Goal: Task Accomplishment & Management: Complete application form

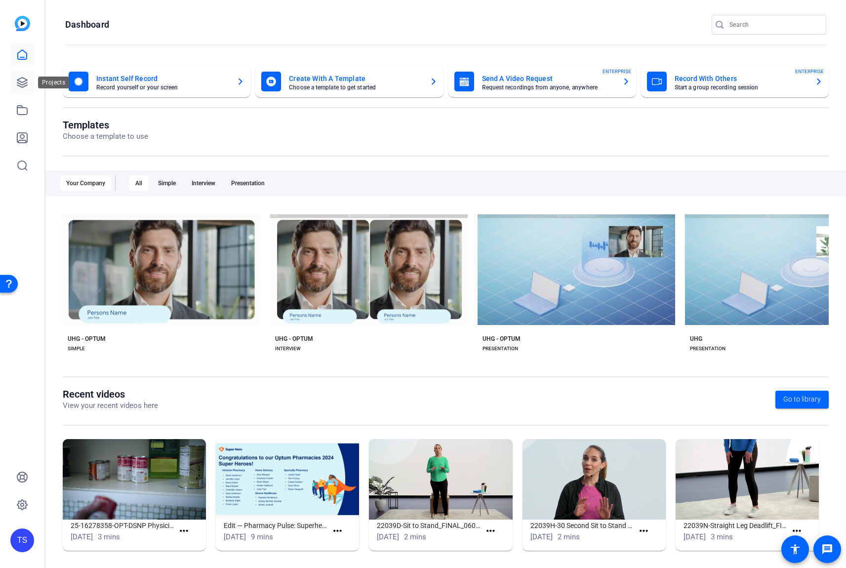
click at [23, 87] on icon at bounding box center [22, 83] width 10 height 10
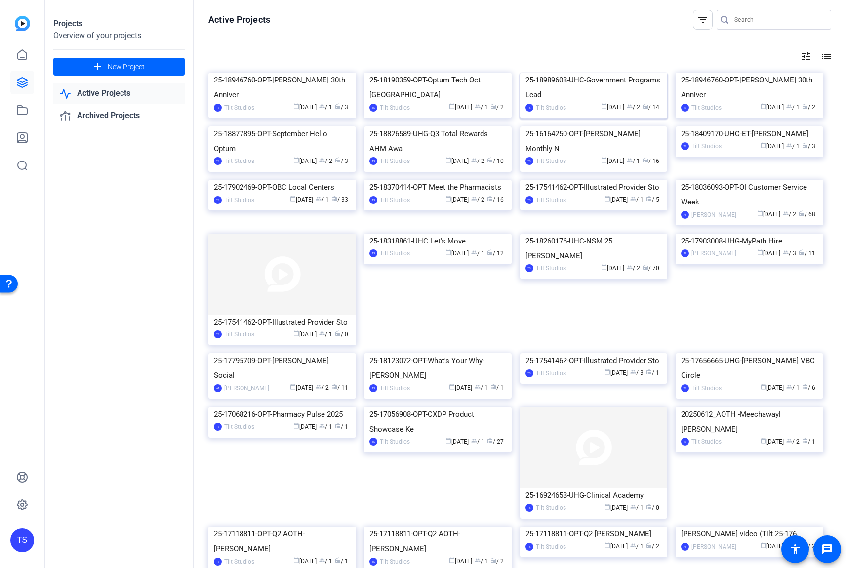
click at [563, 83] on mat-card "25-18989608-UHC-Government Programs Lead TS Tilt Studios calendar_today Sep 16 …" at bounding box center [594, 95] width 148 height 45
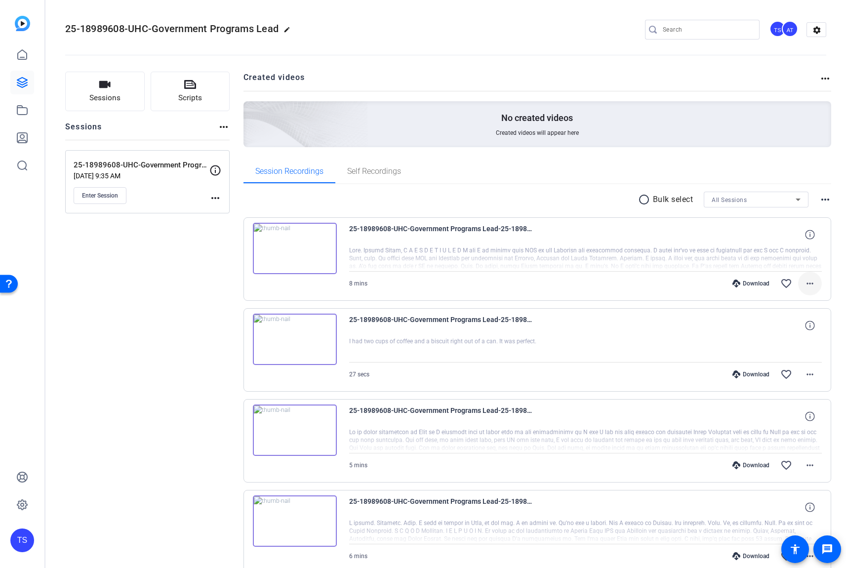
click at [806, 280] on mat-icon "more_horiz" at bounding box center [810, 284] width 12 height 12
click at [797, 375] on span "Download Transcript" at bounding box center [778, 378] width 59 height 12
drag, startPoint x: 179, startPoint y: 245, endPoint x: 66, endPoint y: 158, distance: 142.6
click at [28, 91] on link at bounding box center [22, 83] width 24 height 24
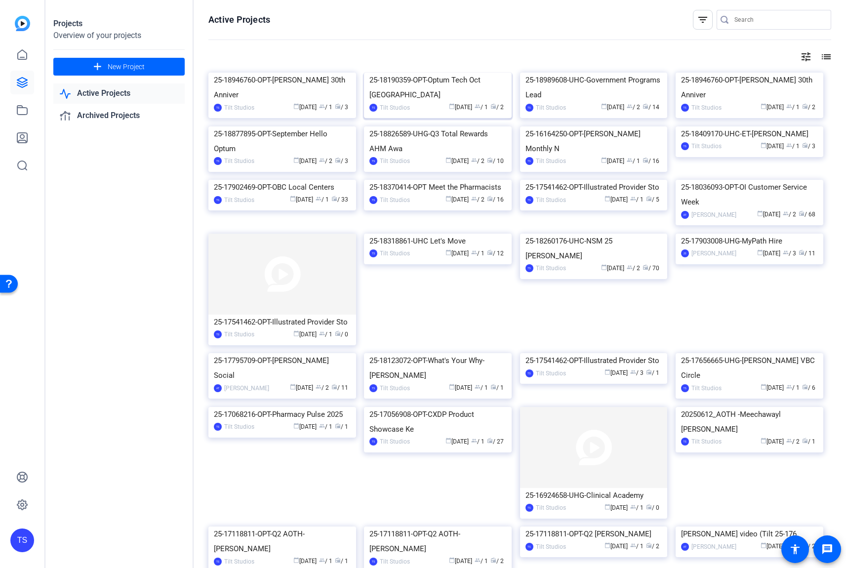
click at [419, 73] on img at bounding box center [438, 73] width 148 height 0
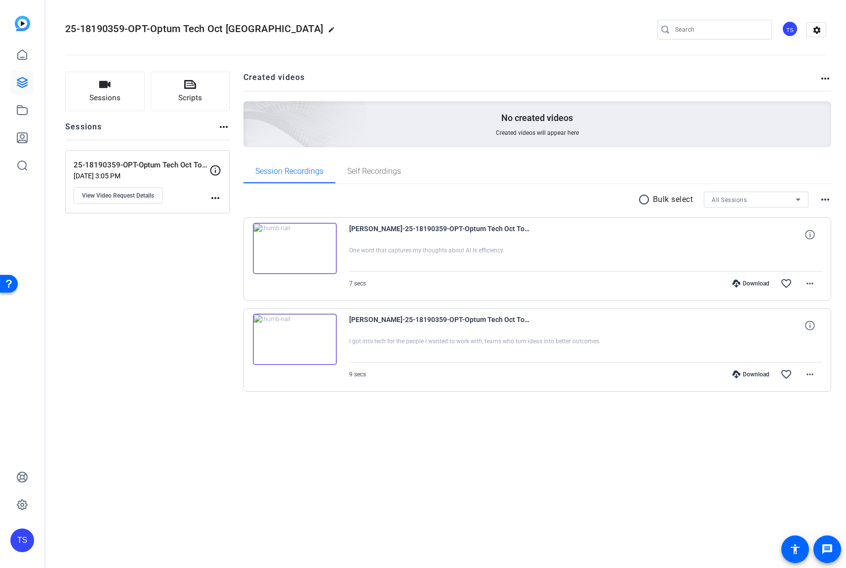
click at [213, 199] on mat-icon "more_horiz" at bounding box center [215, 198] width 12 height 12
drag, startPoint x: 156, startPoint y: 246, endPoint x: 146, endPoint y: 233, distance: 16.6
click at [156, 246] on div at bounding box center [423, 284] width 846 height 568
click at [137, 198] on span "View Video Request Details" at bounding box center [118, 196] width 72 height 8
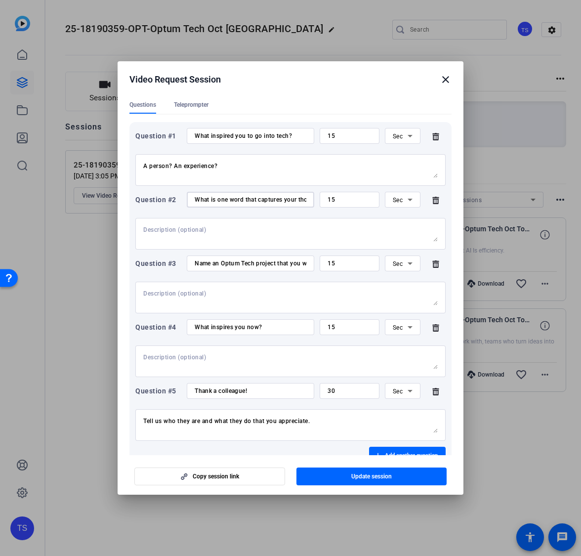
scroll to position [0, 49]
drag, startPoint x: 260, startPoint y: 203, endPoint x: 265, endPoint y: 199, distance: 6.0
click at [265, 199] on input "What is one word that captures your thoughts about AI?" at bounding box center [251, 200] width 112 height 8
click at [237, 269] on div "Name an Optum Tech project that you worked on that you're proud of" at bounding box center [251, 263] width 112 height 16
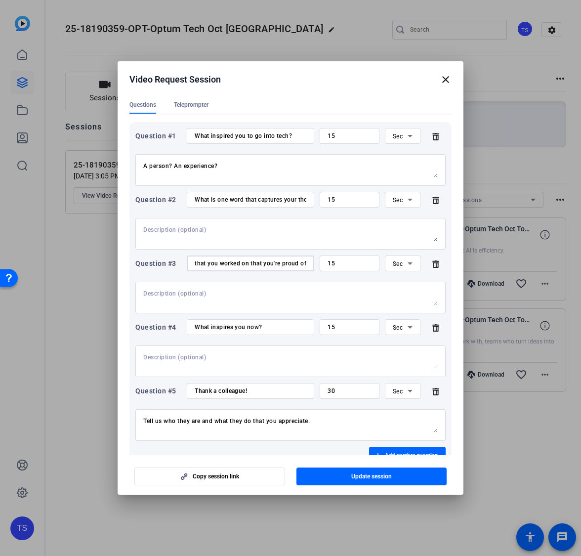
drag, startPoint x: 233, startPoint y: 264, endPoint x: 254, endPoint y: 266, distance: 21.8
click at [313, 267] on div "Question #3 Name an Optum Tech project that you worked on that you're proud of …" at bounding box center [290, 263] width 310 height 16
click at [254, 266] on input "Name an Optum Tech project that you worked on that you're proud of" at bounding box center [251, 263] width 112 height 8
drag, startPoint x: 248, startPoint y: 136, endPoint x: 238, endPoint y: 135, distance: 11.0
click at [248, 136] on input "What inspired you to go into tech?" at bounding box center [251, 136] width 112 height 8
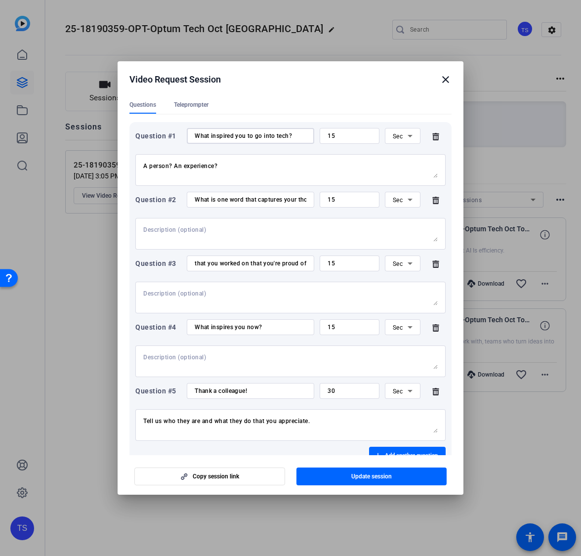
scroll to position [0, 0]
drag, startPoint x: 238, startPoint y: 135, endPoint x: 215, endPoint y: 132, distance: 22.9
click at [215, 132] on input "What inspired you to go into tech?" at bounding box center [251, 136] width 112 height 8
click at [214, 133] on input "What inspired you to go into tech?" at bounding box center [251, 136] width 112 height 8
drag, startPoint x: 235, startPoint y: 203, endPoint x: 309, endPoint y: 200, distance: 74.2
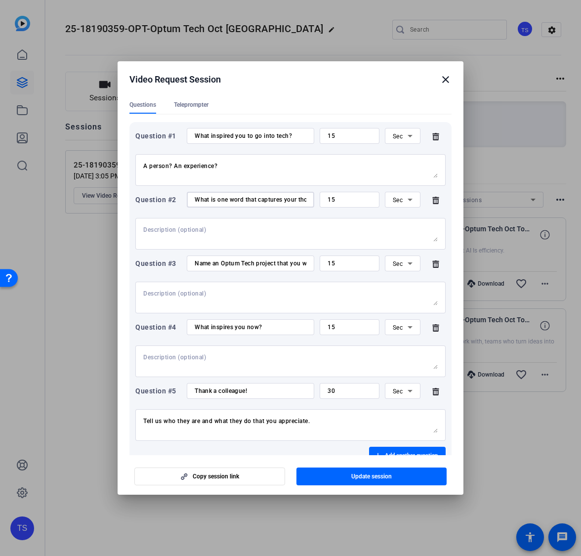
click at [309, 200] on div "What is one word that captures your thoughts about AI?" at bounding box center [250, 200] width 127 height 16
drag, startPoint x: 289, startPoint y: 200, endPoint x: 313, endPoint y: 198, distance: 23.8
click at [313, 198] on div "Question #2 What is one word that captures your thoughts about AI? 15 Sec" at bounding box center [290, 200] width 310 height 16
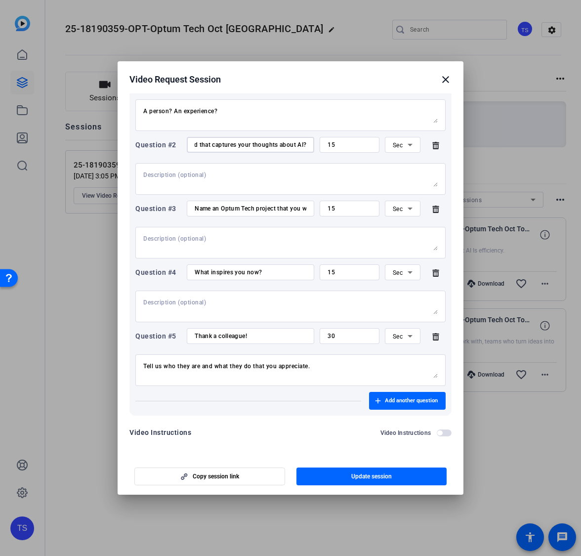
scroll to position [0, 0]
click at [219, 370] on textarea "Tell us who they are and what they do that you appreciate." at bounding box center [290, 370] width 294 height 16
click at [387, 401] on span "Add another question" at bounding box center [411, 401] width 53 height 8
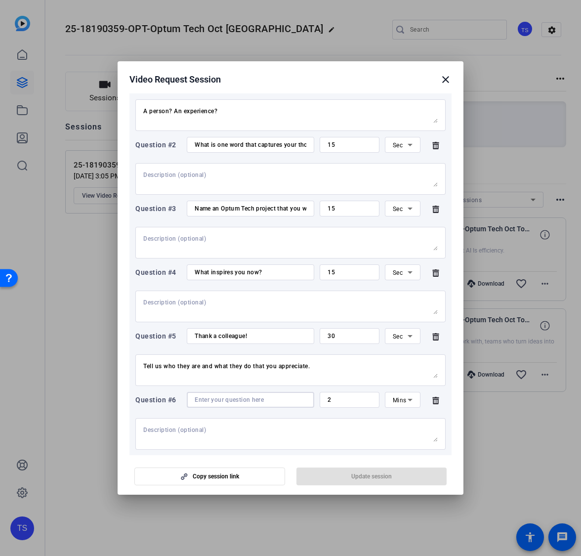
click at [269, 403] on input at bounding box center [251, 400] width 112 height 8
click at [266, 397] on input "Repeat the phrase—" at bounding box center [251, 400] width 112 height 8
paste input "Optum Tech. Powered by people. Elevated by AI."
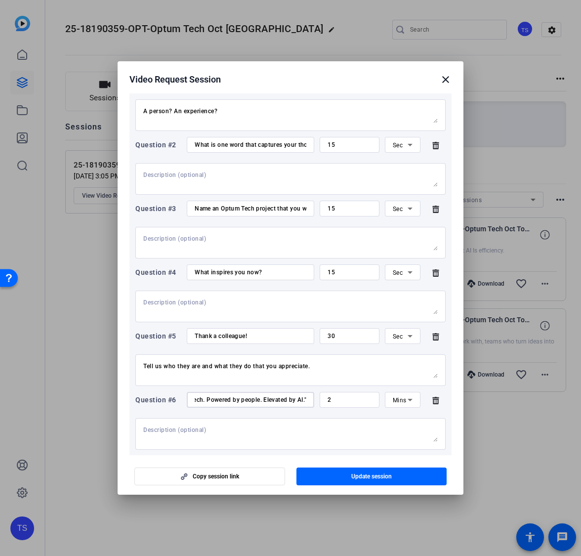
scroll to position [0, 89]
type input "Repeat the phrase— "Optum Tech. Powered by people. Elevated by AI.""
drag, startPoint x: 327, startPoint y: 399, endPoint x: 308, endPoint y: 399, distance: 18.8
click at [309, 399] on div "Question #6 Repeat the phrase— "Optum Tech. Powered by people. Elevated by AI."…" at bounding box center [290, 400] width 310 height 16
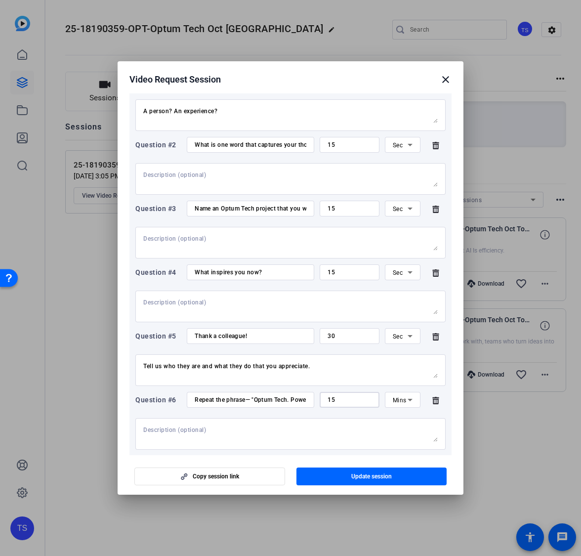
type input "15"
click at [407, 401] on icon at bounding box center [410, 400] width 12 height 12
click at [407, 418] on mat-option "Sec" at bounding box center [397, 419] width 35 height 16
click at [313, 439] on textarea at bounding box center [290, 434] width 294 height 16
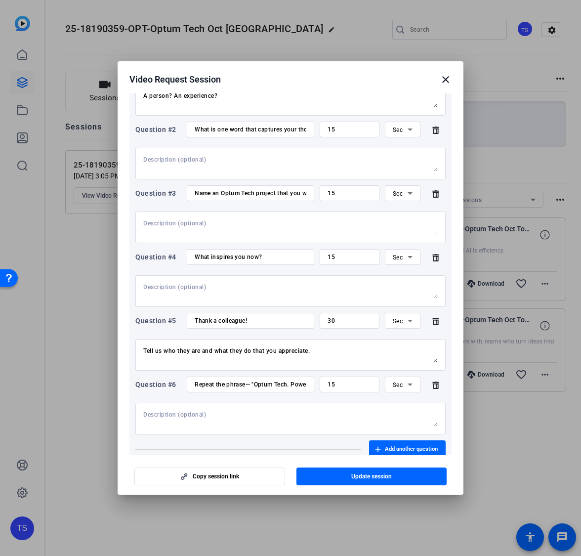
scroll to position [213, 0]
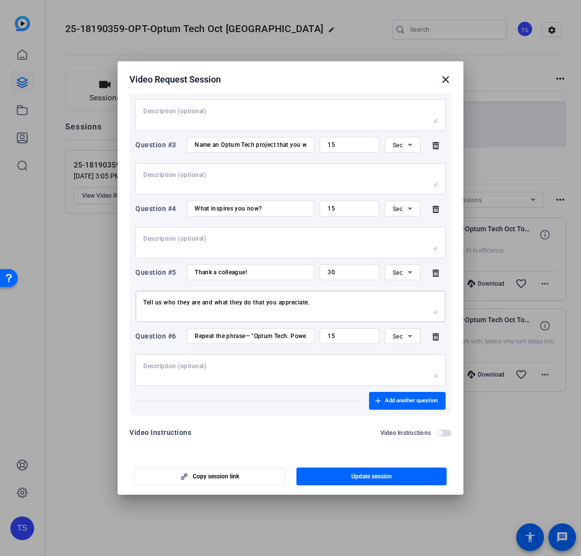
drag, startPoint x: 350, startPoint y: 307, endPoint x: 195, endPoint y: 303, distance: 154.7
click at [172, 293] on div "Tell us who they are and what they do that you appreciate." at bounding box center [290, 306] width 294 height 32
click at [197, 303] on textarea "Tell us who they are and what they do that you appreciate." at bounding box center [290, 306] width 294 height 16
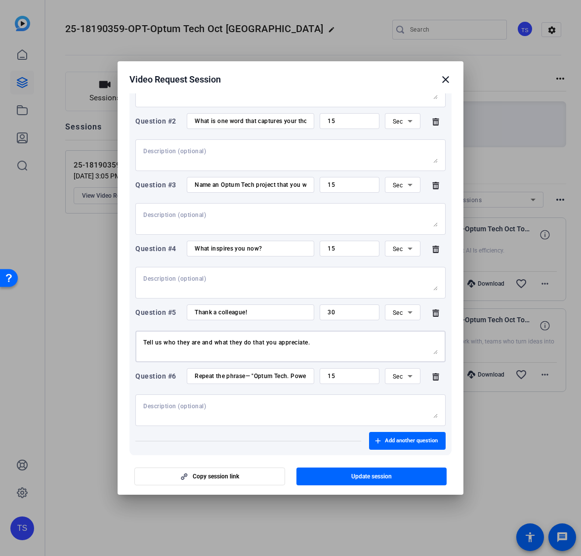
scroll to position [172, 0]
click at [258, 345] on textarea "Tell us who they are and what they do that you appreciate." at bounding box center [290, 347] width 294 height 16
click at [229, 410] on textarea at bounding box center [290, 411] width 294 height 16
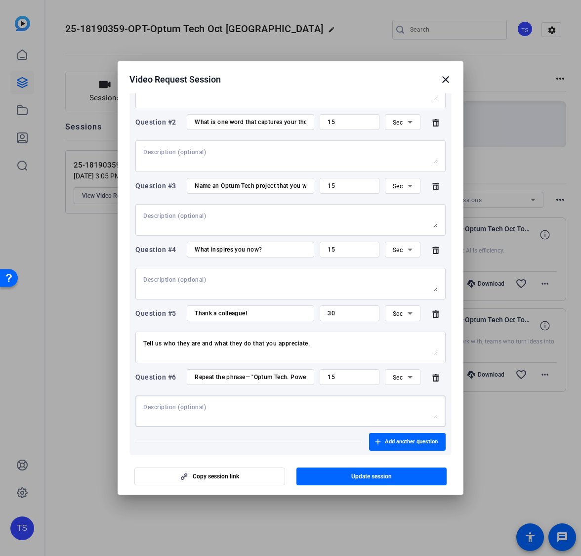
paste textarea "Tell us who they are and what they do that you appreciate."
type textarea "Tell us who they are and what they do that you appreciate."
click at [239, 373] on input "Repeat the phrase— "Optum Tech. Powered by people. Elevated by AI."" at bounding box center [251, 377] width 112 height 8
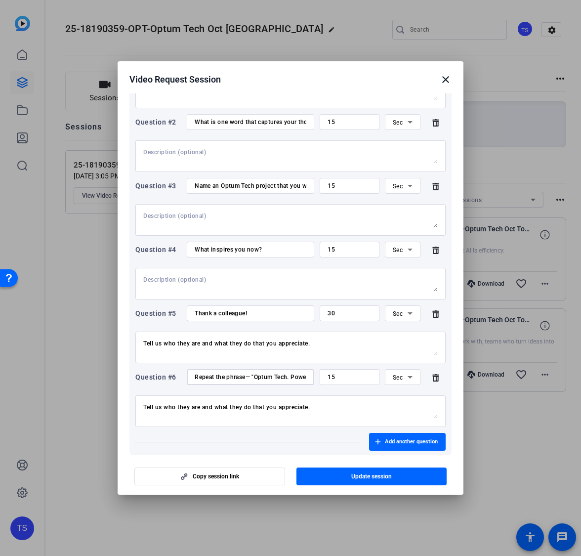
click at [226, 278] on textarea at bounding box center [290, 284] width 294 height 16
paste textarea "Repeat the phrase— "Optum Tech. Powered by people. Elevated by AI.""
type textarea "Repeat the phrase— "Optum Tech. Powered by people. Elevated by AI.""
click at [232, 315] on input "Thank a colleague!" at bounding box center [251, 313] width 112 height 8
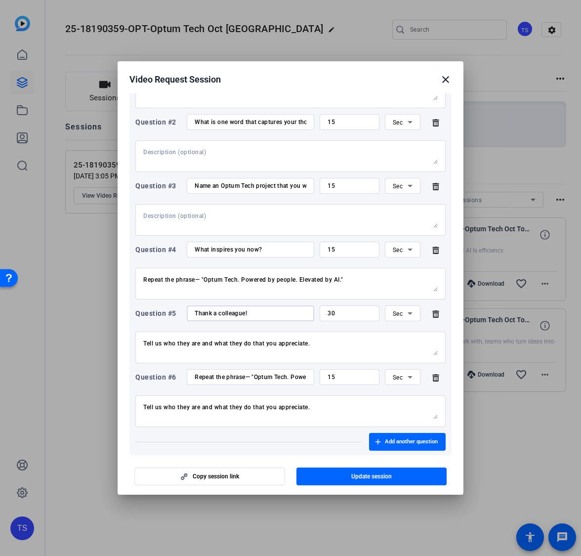
click at [232, 315] on input "Thank a colleague!" at bounding box center [251, 313] width 112 height 8
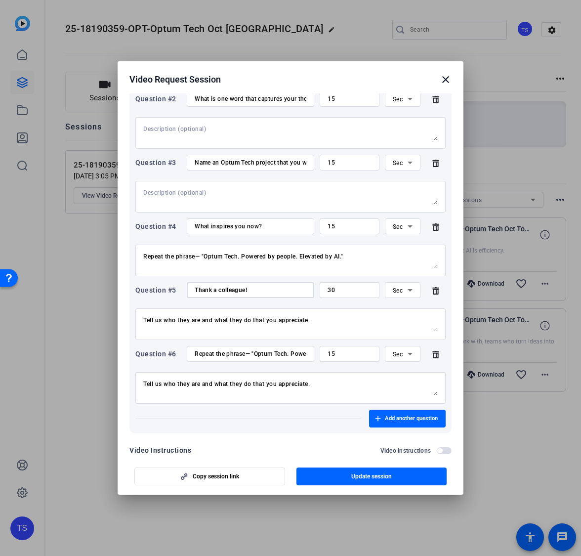
scroll to position [213, 0]
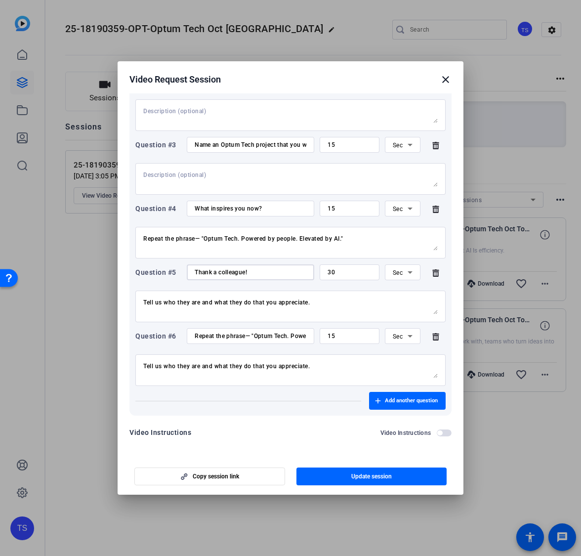
click at [220, 273] on input "Thank a colleague!" at bounding box center [251, 272] width 112 height 8
click at [222, 338] on input "Repeat the phrase— "Optum Tech. Powered by people. Elevated by AI."" at bounding box center [251, 336] width 112 height 8
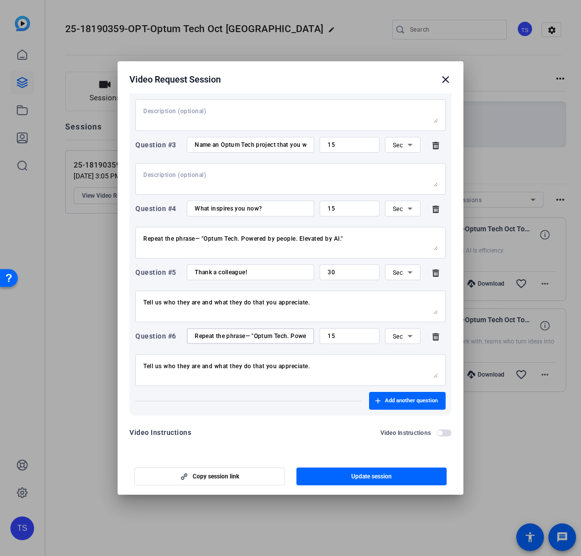
click at [222, 338] on input "Repeat the phrase— "Optum Tech. Powered by people. Elevated by AI."" at bounding box center [251, 336] width 112 height 8
paste input "Thank a colleague!"
type input "Thank a colleague!"
click at [219, 240] on textarea "Repeat the phrase— "Optum Tech. Powered by people. Elevated by AI."" at bounding box center [290, 243] width 294 height 16
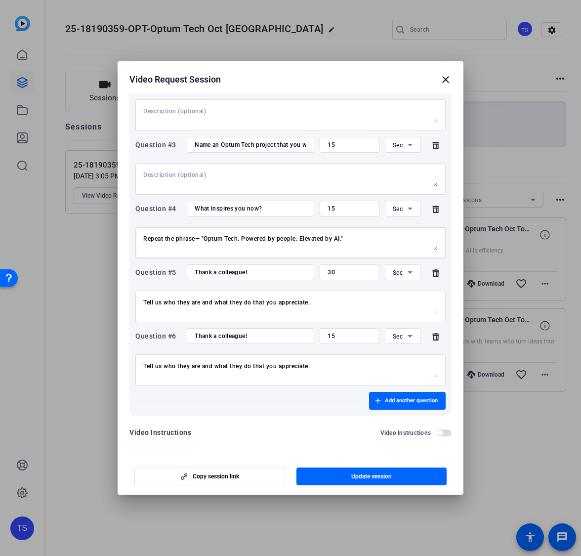
click at [219, 240] on textarea "Repeat the phrase— "Optum Tech. Powered by people. Elevated by AI."" at bounding box center [290, 243] width 294 height 16
click at [220, 269] on input "Thank a colleague!" at bounding box center [251, 272] width 112 height 8
paste input "Repeat the phrase— "Optum Tech. Powered by people. Elevated by AI.""
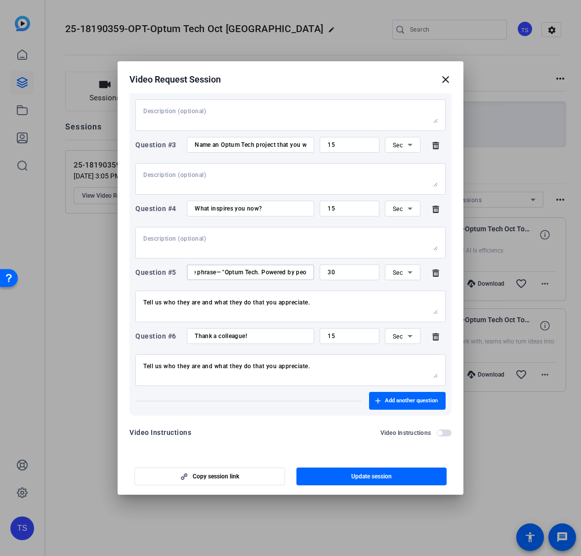
scroll to position [0, 0]
drag, startPoint x: 256, startPoint y: 273, endPoint x: 188, endPoint y: 270, distance: 67.7
click at [178, 268] on div "Question #5 Repeat the phrase— "Optum Tech. Powered by people. Elevated by AI."…" at bounding box center [290, 272] width 310 height 16
type input "Repeat the phrase— "Optum Tech. Powered by people. Elevated by AI.""
click at [327, 275] on input "30" at bounding box center [349, 272] width 44 height 8
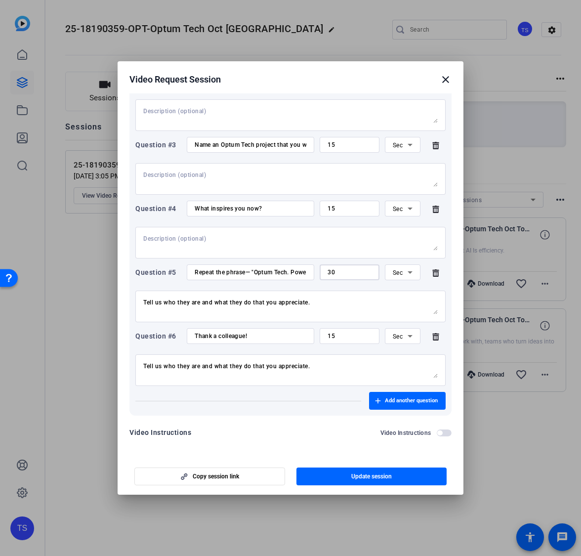
type input "0"
type input "15"
click at [354, 337] on input "15" at bounding box center [349, 336] width 44 height 8
type input "1"
type input "30"
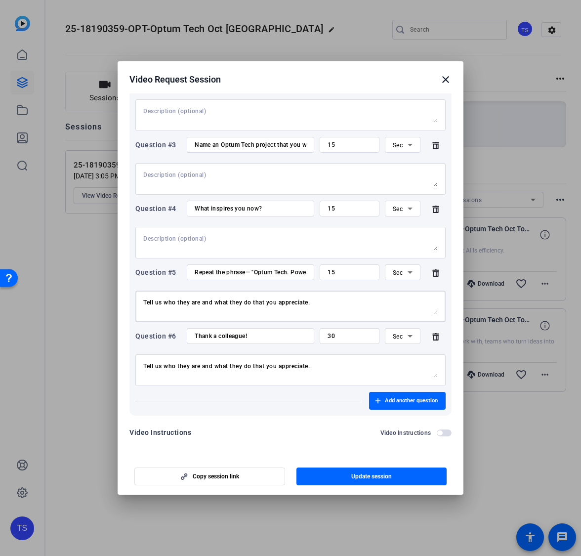
drag, startPoint x: 322, startPoint y: 304, endPoint x: 158, endPoint y: 284, distance: 165.2
click at [158, 284] on div "Question #5 Repeat the phrase— "Optum Tech. Powered by people. Elevated by AI."…" at bounding box center [290, 293] width 310 height 58
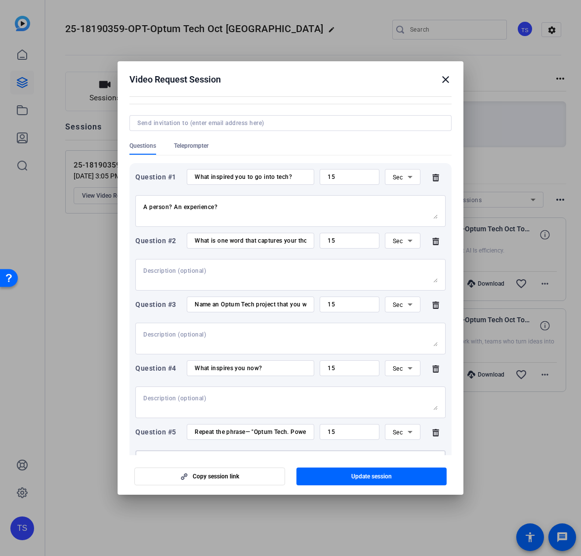
scroll to position [19, 0]
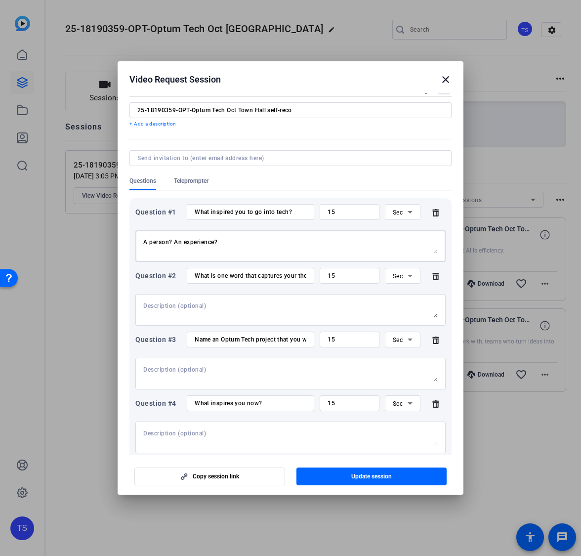
drag, startPoint x: 205, startPoint y: 245, endPoint x: 227, endPoint y: 265, distance: 29.0
click at [205, 245] on textarea "A person? An experience?" at bounding box center [290, 246] width 294 height 16
click at [305, 113] on input "25-18190359-OPT-Optum Tech Oct Town Hall self-reco" at bounding box center [290, 110] width 306 height 8
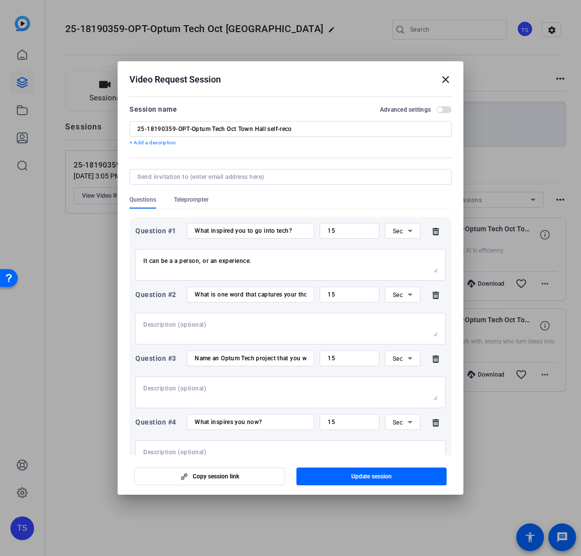
click at [415, 201] on div "Questions Teleprompter" at bounding box center [290, 202] width 322 height 13
click at [282, 268] on textarea "It can be a a person, or an experience." at bounding box center [290, 265] width 294 height 16
type textarea "It can be a a person, or an experience. "I was inspired to go into tech by ____…"
click at [257, 314] on div at bounding box center [290, 329] width 294 height 32
type textarea "I think AI is"
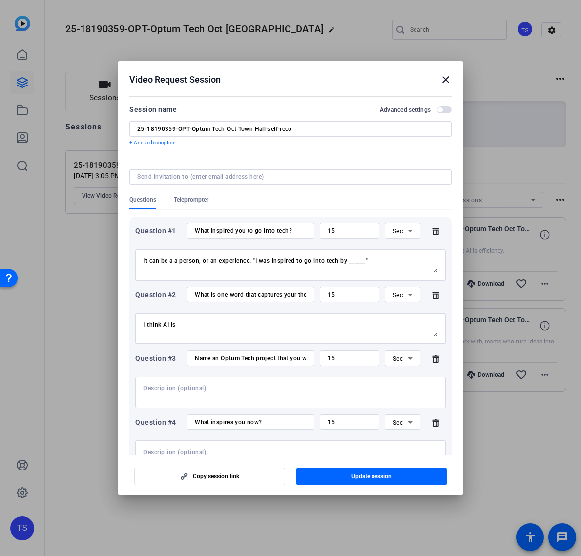
click at [258, 232] on input "What inspired you to go into tech?" at bounding box center [251, 231] width 112 height 8
drag, startPoint x: 248, startPoint y: 304, endPoint x: 245, endPoint y: 289, distance: 15.1
click at [248, 304] on div "Question #2 What is one word that captures your thoughts about AI? 15 Sec I thi…" at bounding box center [290, 315] width 310 height 58
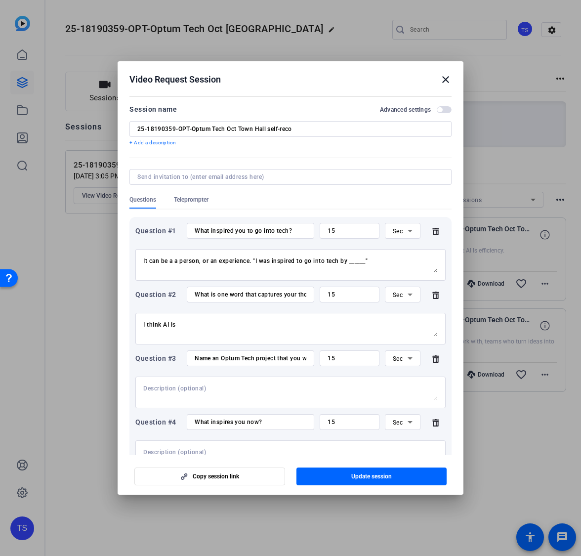
click at [245, 289] on div "What is one word that captures your thoughts about AI?" at bounding box center [251, 294] width 112 height 16
click at [244, 292] on input "What is one word that captures your thoughts about AI?" at bounding box center [251, 294] width 112 height 8
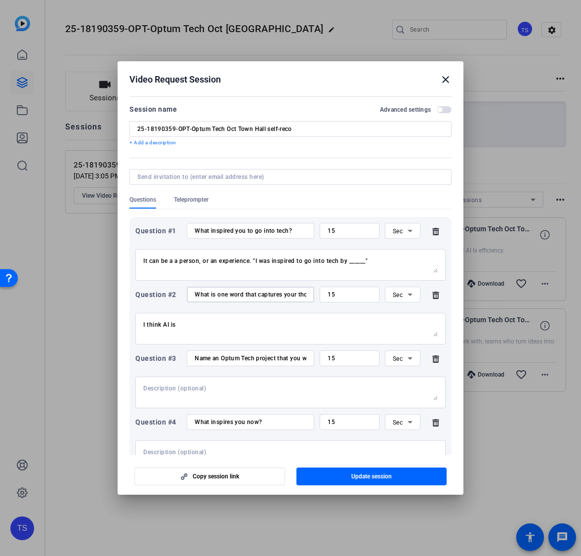
click at [244, 292] on input "What is one word that captures your thoughts about AI?" at bounding box center [251, 294] width 112 height 8
click at [234, 360] on input "Name an Optum Tech project that you worked on that you're proud of" at bounding box center [251, 358] width 112 height 8
click at [234, 418] on input "What inspires you now?" at bounding box center [251, 422] width 112 height 8
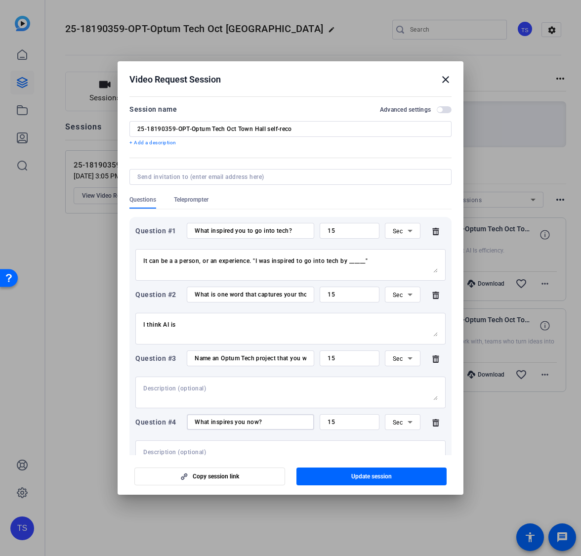
click at [234, 418] on input "What inspires you now?" at bounding box center [251, 422] width 112 height 8
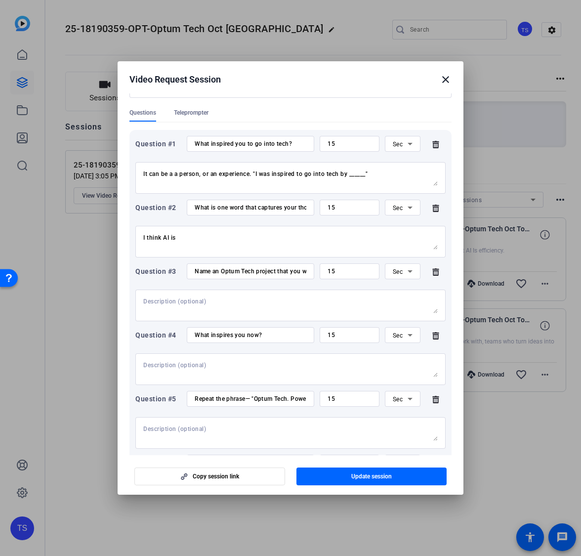
scroll to position [121, 0]
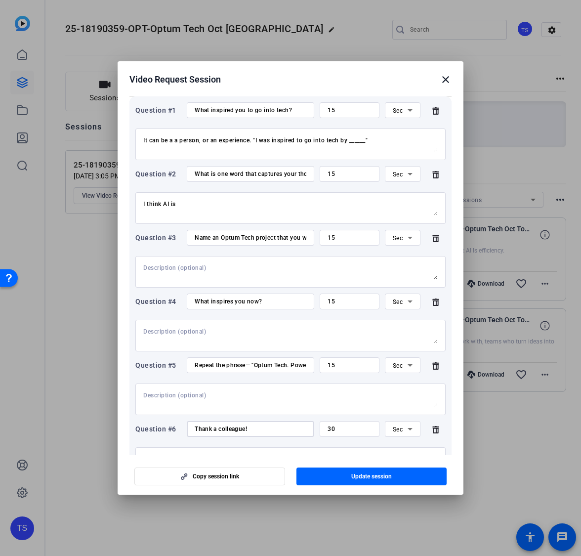
click at [238, 429] on input "Thank a colleague!" at bounding box center [251, 429] width 112 height 8
click at [206, 367] on input "Repeat the phrase— "Optum Tech. Powered by people. Elevated by AI."" at bounding box center [251, 365] width 112 height 8
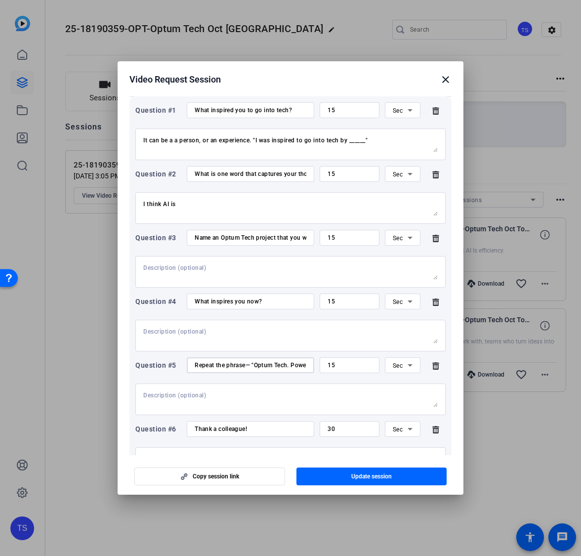
click at [206, 367] on input "Repeat the phrase— "Optum Tech. Powered by people. Elevated by AI."" at bounding box center [251, 365] width 112 height 8
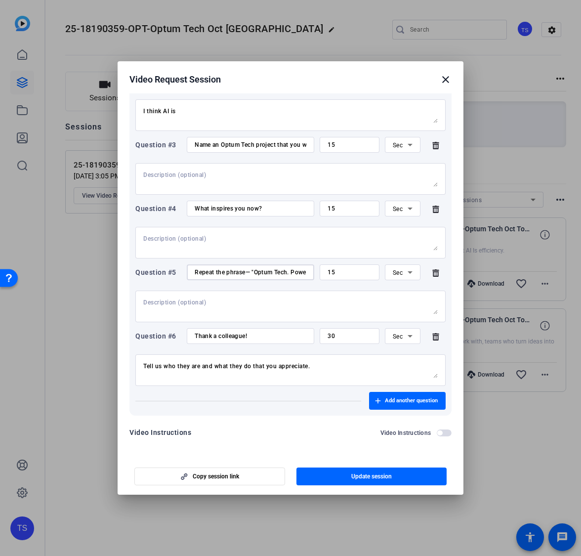
click at [294, 386] on div "Tell us who they are and what they do that you appreciate." at bounding box center [290, 370] width 294 height 32
drag, startPoint x: 315, startPoint y: 368, endPoint x: 435, endPoint y: 425, distance: 133.0
click at [122, 334] on mat-dialog-content "Session name Advanced settings 25-18190359-OPT-Optum Tech Oct Town Hall self-re…" at bounding box center [291, 273] width 346 height 361
click at [193, 366] on textarea "Tell us who they are and what they do that you appreciate." at bounding box center [290, 370] width 294 height 16
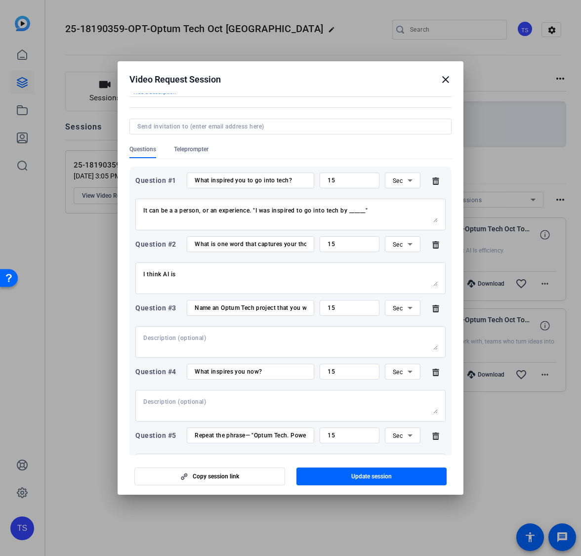
click at [185, 274] on textarea "I think AI is" at bounding box center [290, 278] width 294 height 16
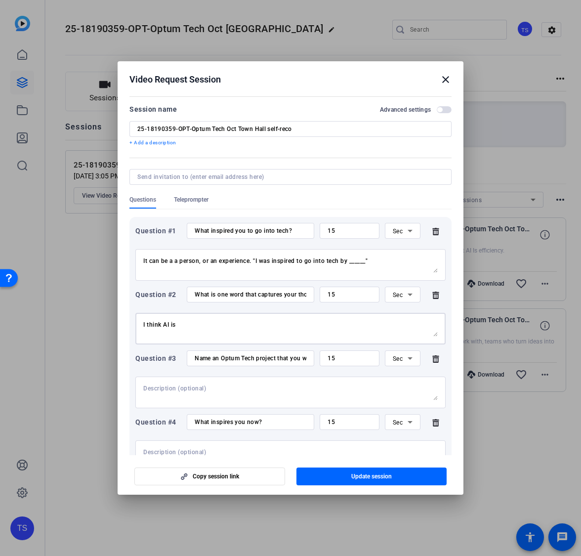
scroll to position [213, 0]
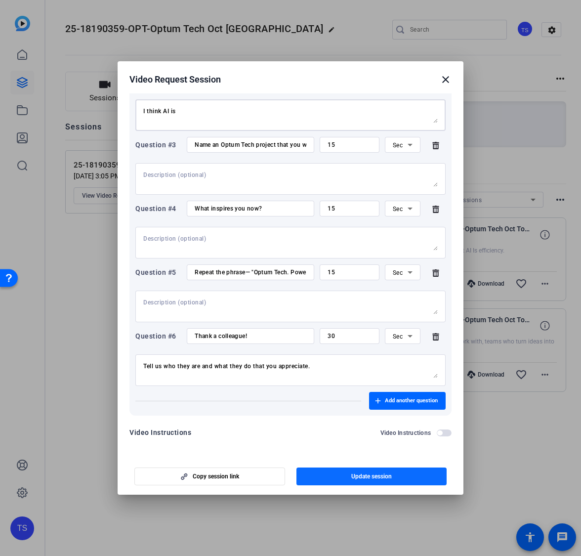
click at [352, 473] on span "Update session" at bounding box center [371, 476] width 41 height 8
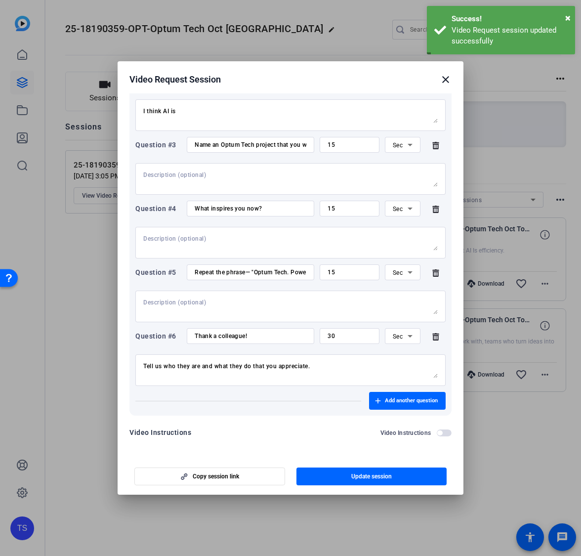
scroll to position [16, 0]
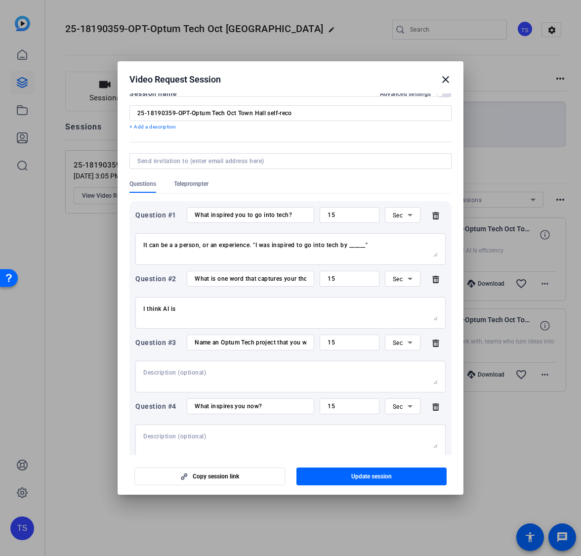
click at [249, 314] on textarea "I think AI is" at bounding box center [290, 313] width 294 height 16
drag, startPoint x: 225, startPoint y: 312, endPoint x: 139, endPoint y: 304, distance: 86.3
click at [139, 304] on div "I think AI is" at bounding box center [290, 313] width 310 height 32
click at [203, 310] on textarea "I think AI is" at bounding box center [290, 313] width 294 height 16
type textarea ""I think AI is ______""
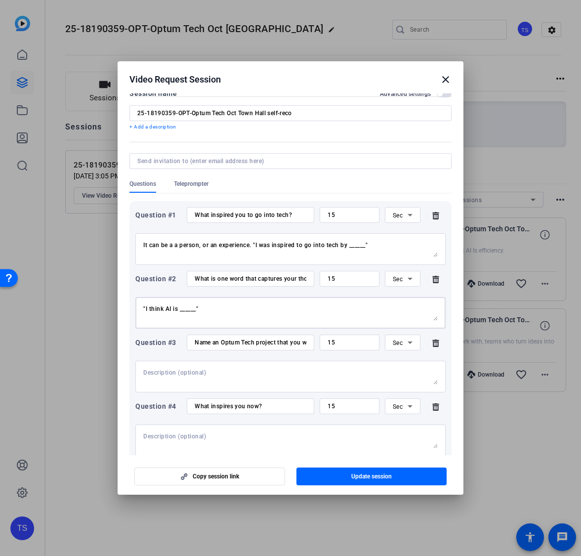
click at [223, 374] on textarea at bounding box center [290, 376] width 294 height 16
drag, startPoint x: 234, startPoint y: 341, endPoint x: 301, endPoint y: 362, distance: 69.8
click at [330, 345] on div "Question #3 Name an Optum Tech project that you worked on that you're proud of …" at bounding box center [290, 342] width 310 height 16
click at [266, 369] on textarea at bounding box center [290, 376] width 294 height 16
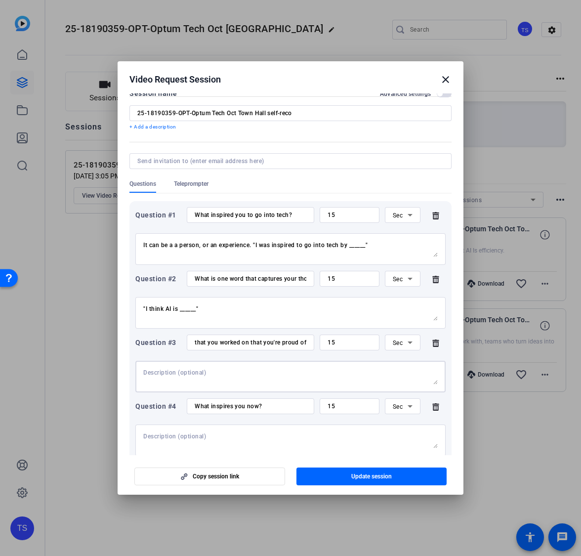
scroll to position [0, 0]
type textarea "I"
type textarea ""I'm proud of my work on ________ because ________""
click at [246, 305] on textarea ""I think AI is ______"" at bounding box center [290, 313] width 294 height 16
click at [371, 251] on textarea "It can be a a person, or an experience. "I was inspired to go into tech by ____…" at bounding box center [290, 249] width 294 height 16
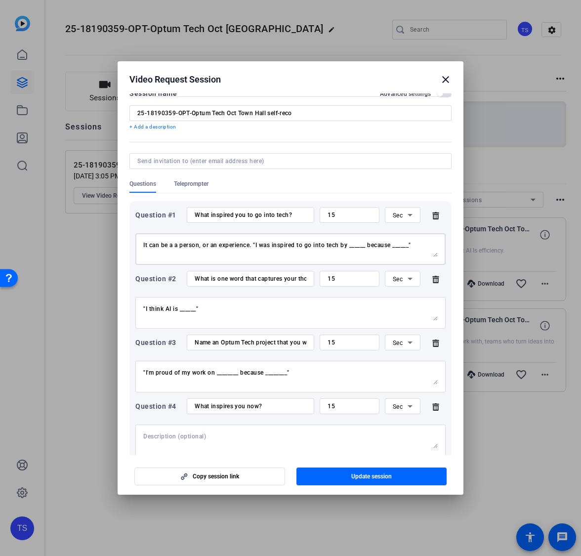
type textarea "It can be a a person, or an experience. "I was inspired to go into tech by ____…"
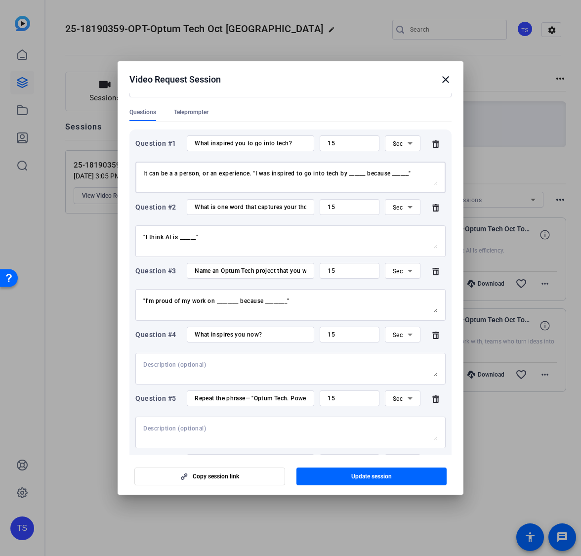
click at [198, 368] on textarea at bounding box center [290, 369] width 294 height 16
type textarea "I"
type textarea ""I'm inspired by _______ because ______""
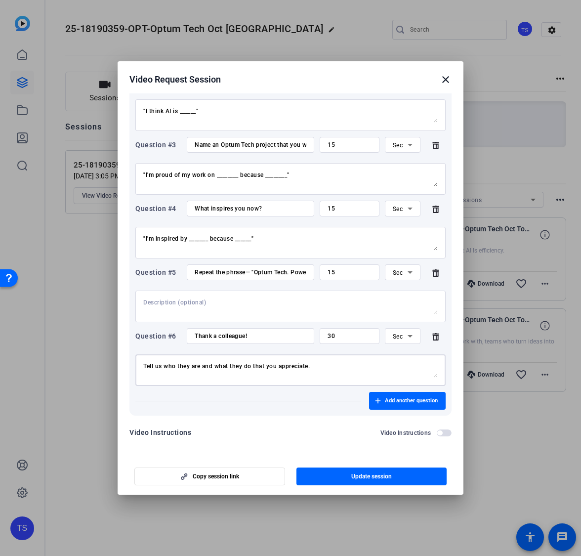
click at [340, 369] on textarea "Tell us who they are and what they do that you appreciate." at bounding box center [290, 370] width 294 height 16
click at [359, 480] on span "button" at bounding box center [371, 476] width 151 height 24
click at [349, 477] on span "button" at bounding box center [371, 476] width 151 height 24
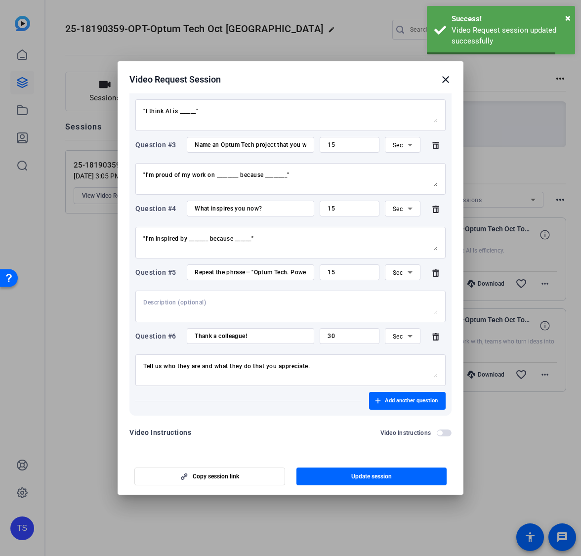
click at [443, 81] on mat-icon "close" at bounding box center [446, 80] width 12 height 12
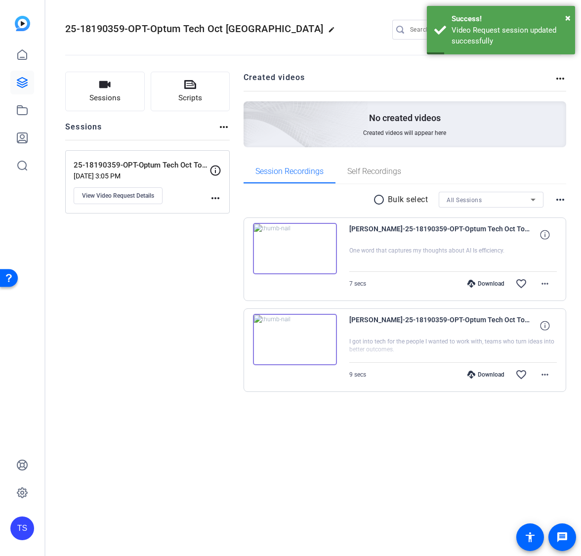
click at [299, 337] on img at bounding box center [295, 339] width 84 height 51
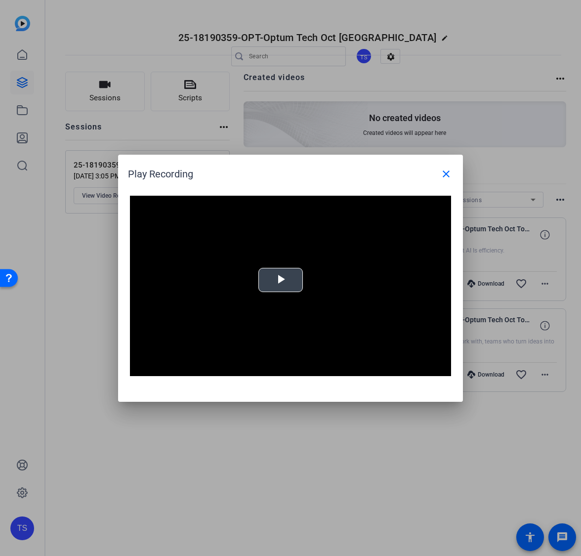
click at [292, 296] on video "Video Player" at bounding box center [290, 286] width 321 height 181
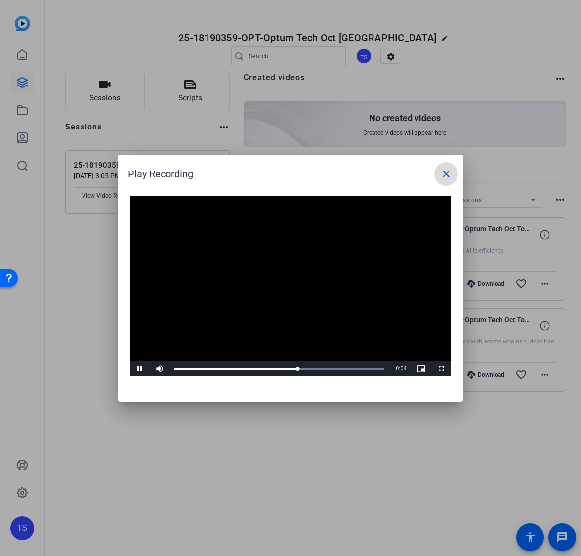
click at [451, 174] on mat-icon "close" at bounding box center [446, 174] width 12 height 12
